Goal: Task Accomplishment & Management: Manage account settings

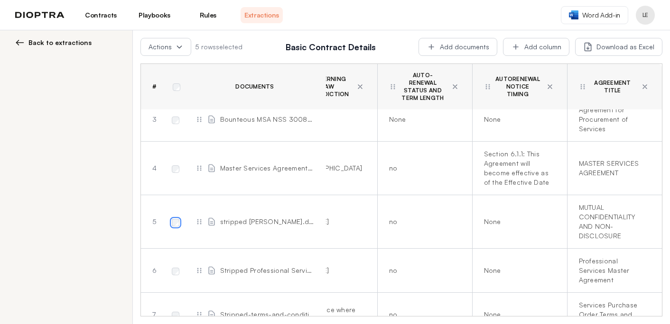
scroll to position [137, 532]
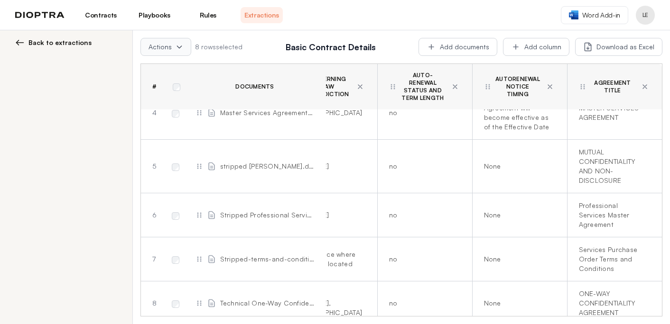
click at [178, 48] on icon at bounding box center [179, 47] width 8 height 8
click at [179, 65] on button "Delete selected" at bounding box center [201, 68] width 120 height 17
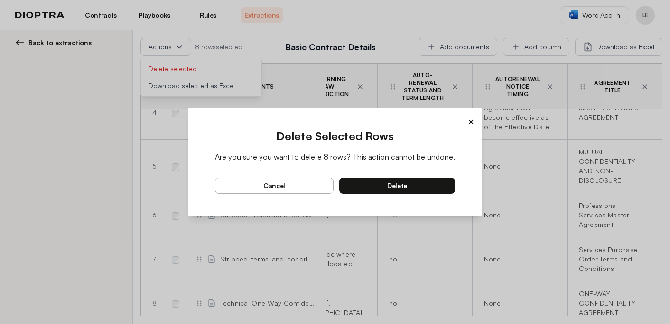
click at [390, 181] on button "delete" at bounding box center [397, 186] width 116 height 16
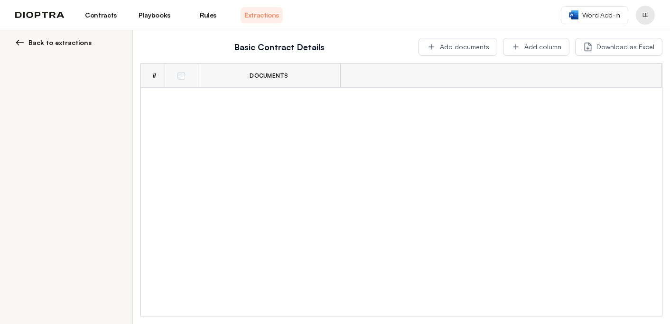
scroll to position [0, 0]
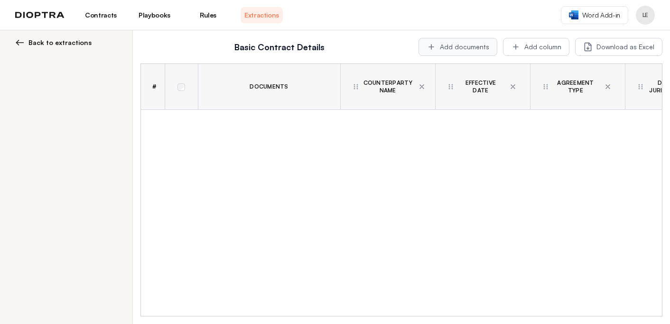
click at [476, 50] on button "Add documents" at bounding box center [457, 47] width 79 height 18
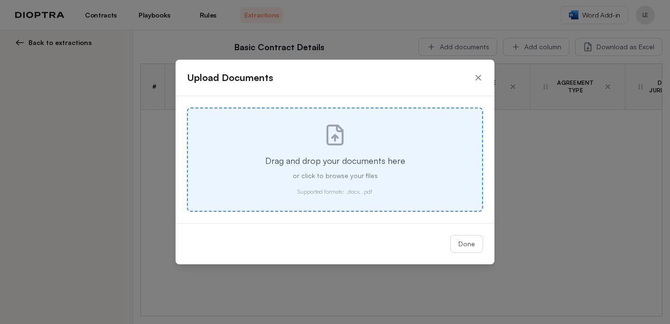
click at [319, 156] on p "Drag and drop your documents here" at bounding box center [335, 160] width 264 height 13
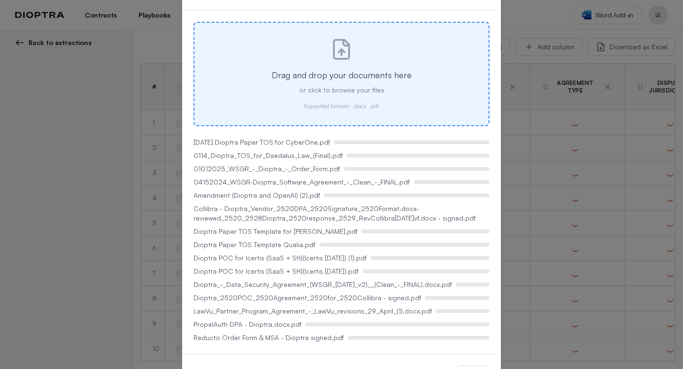
click at [431, 99] on div "Drag and drop your documents here or click to browse your files Supported forma…" at bounding box center [341, 74] width 296 height 104
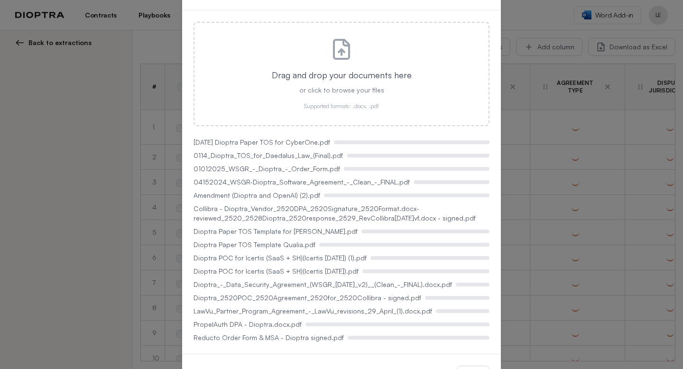
click at [526, 137] on div "Upload Documents Drag and drop your documents here or click to browse your file…" at bounding box center [341, 184] width 683 height 369
click at [414, 268] on div "Dioptra POC for Icertis (SaaS + SH)(Icertis [DATE]).pdf" at bounding box center [341, 270] width 296 height 9
click at [214, 11] on div "Drag and drop your documents here or click to browse your files Supported forma…" at bounding box center [341, 181] width 319 height 343
click at [144, 46] on div "Upload Documents Drag and drop your documents here or click to browse your file…" at bounding box center [341, 184] width 683 height 369
click at [71, 41] on div "Upload Documents Drag and drop your documents here or click to browse your file…" at bounding box center [341, 184] width 683 height 369
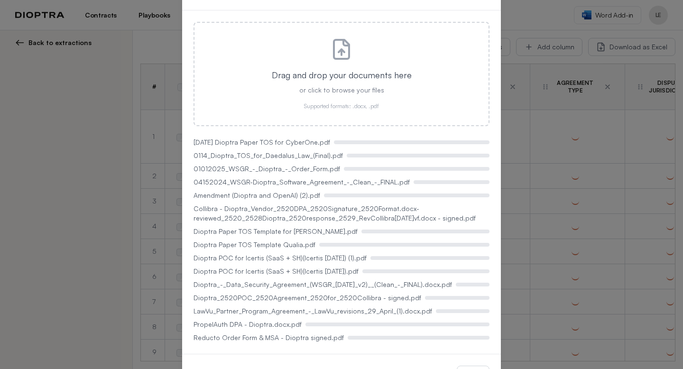
click at [99, 9] on div "Upload Documents Drag and drop your documents here or click to browse your file…" at bounding box center [341, 184] width 683 height 369
click at [457, 138] on div "[DATE] Dioptra Paper TOS for CyberOne.pdf" at bounding box center [341, 142] width 296 height 9
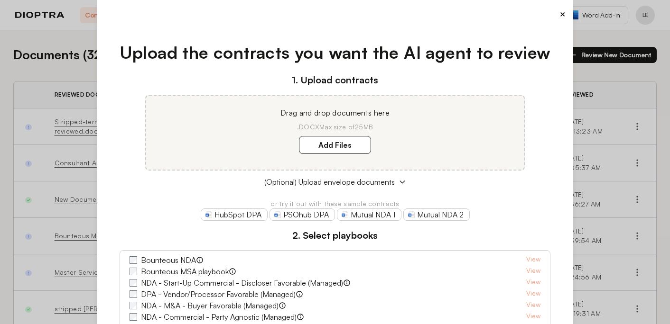
click at [564, 13] on button "×" at bounding box center [562, 14] width 6 height 13
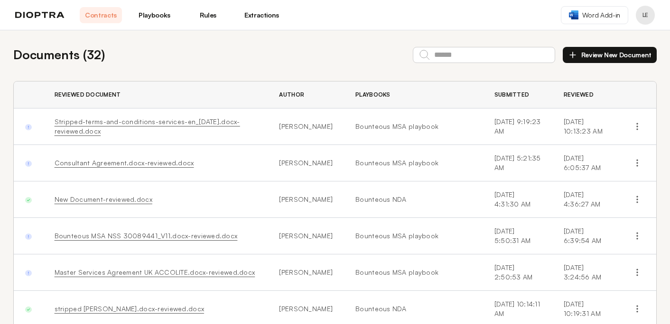
click at [258, 15] on link "Extractions" at bounding box center [261, 15] width 42 height 16
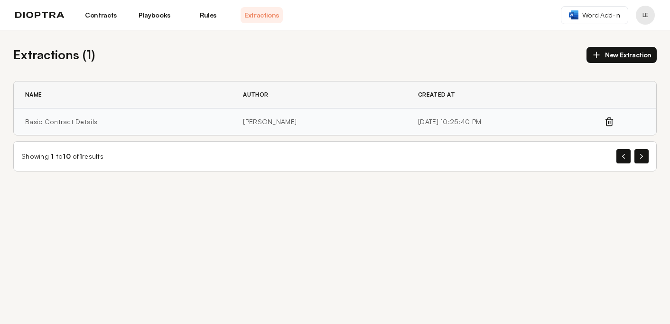
click at [88, 122] on td "Basic Contract Details" at bounding box center [123, 122] width 218 height 27
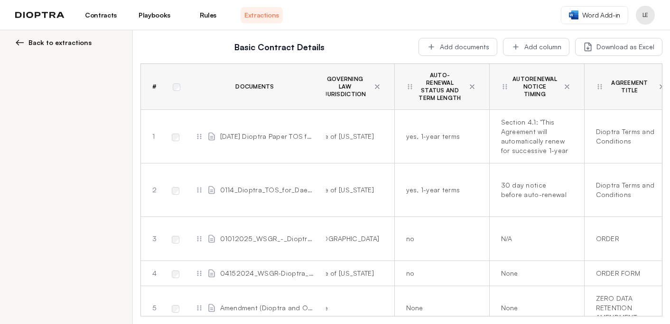
scroll to position [0, 532]
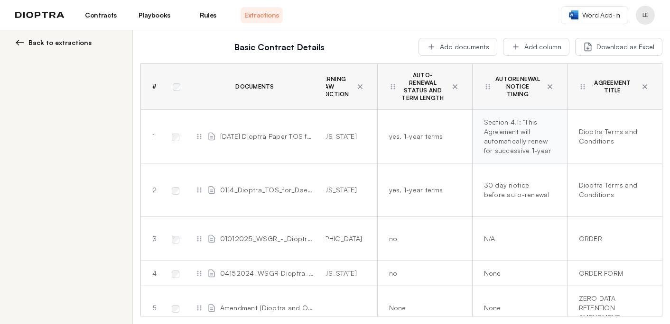
click at [510, 145] on div "Section 4.1: "This Agreement will automatically renew for successive 1-year ter…" at bounding box center [518, 137] width 68 height 38
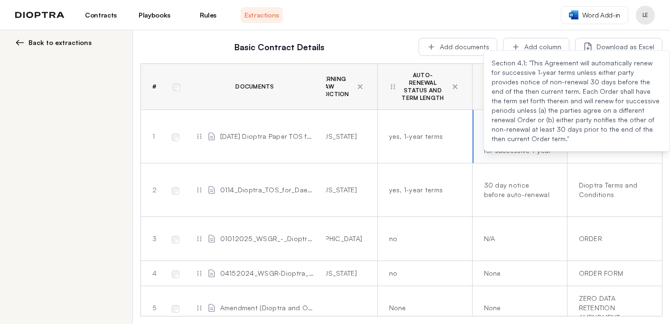
click at [514, 156] on td "Section 4.1: "This Agreement will automatically renew for successive 1-year ter…" at bounding box center [519, 137] width 95 height 54
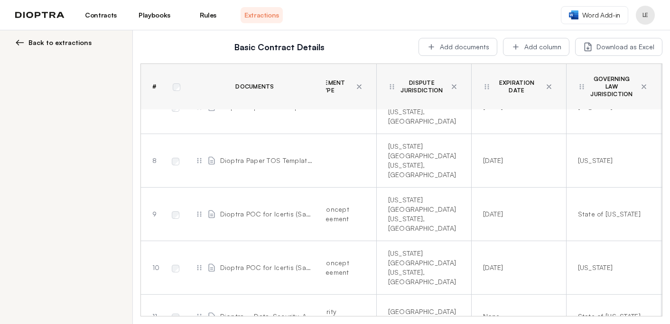
scroll to position [427, 248]
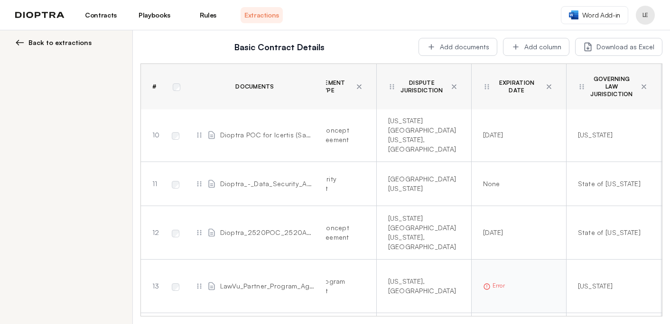
click at [493, 282] on div "Error" at bounding box center [517, 286] width 68 height 8
click at [500, 282] on div "Error" at bounding box center [517, 286] width 68 height 8
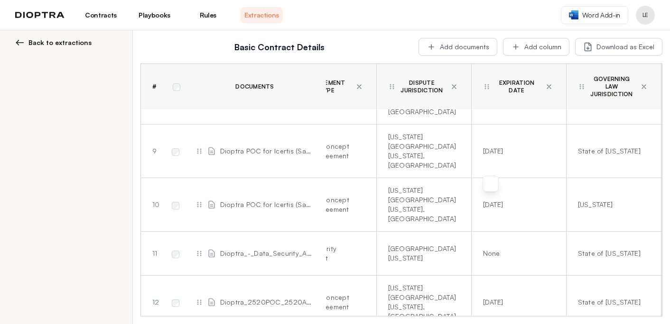
scroll to position [403, 248]
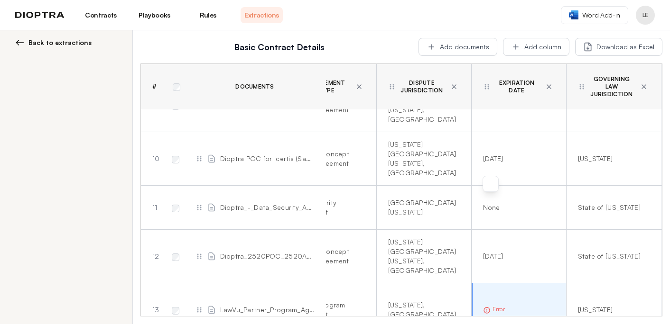
click at [200, 306] on icon at bounding box center [199, 310] width 8 height 8
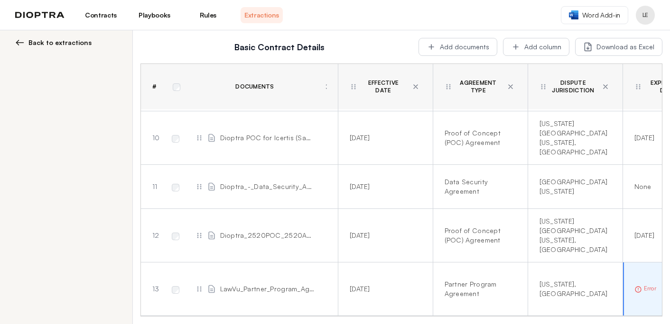
scroll to position [424, 0]
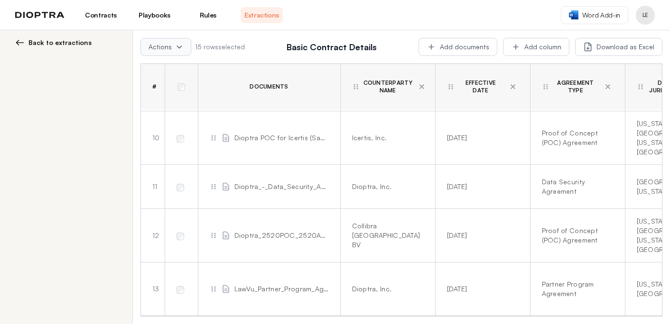
click at [173, 46] on button "Actions" at bounding box center [165, 47] width 51 height 18
click at [172, 70] on button "Delete selected" at bounding box center [201, 68] width 120 height 17
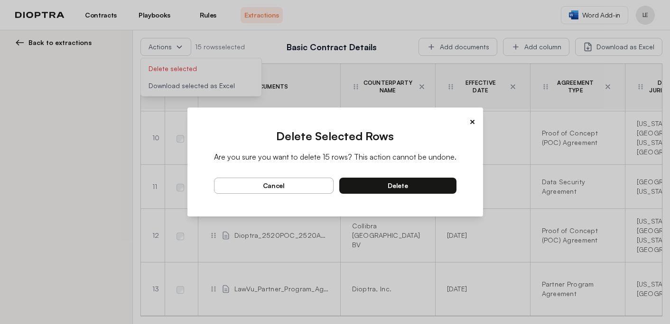
click at [400, 188] on span "delete" at bounding box center [397, 186] width 20 height 9
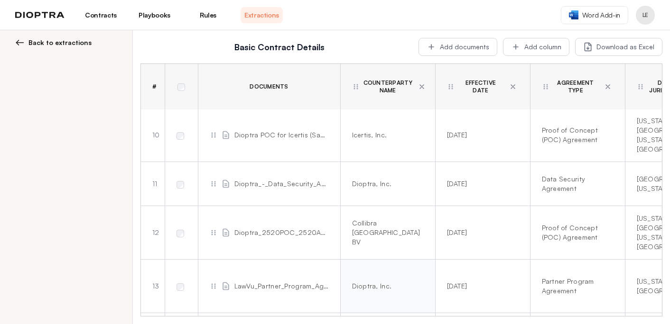
scroll to position [0, 0]
